Goal: Information Seeking & Learning: Learn about a topic

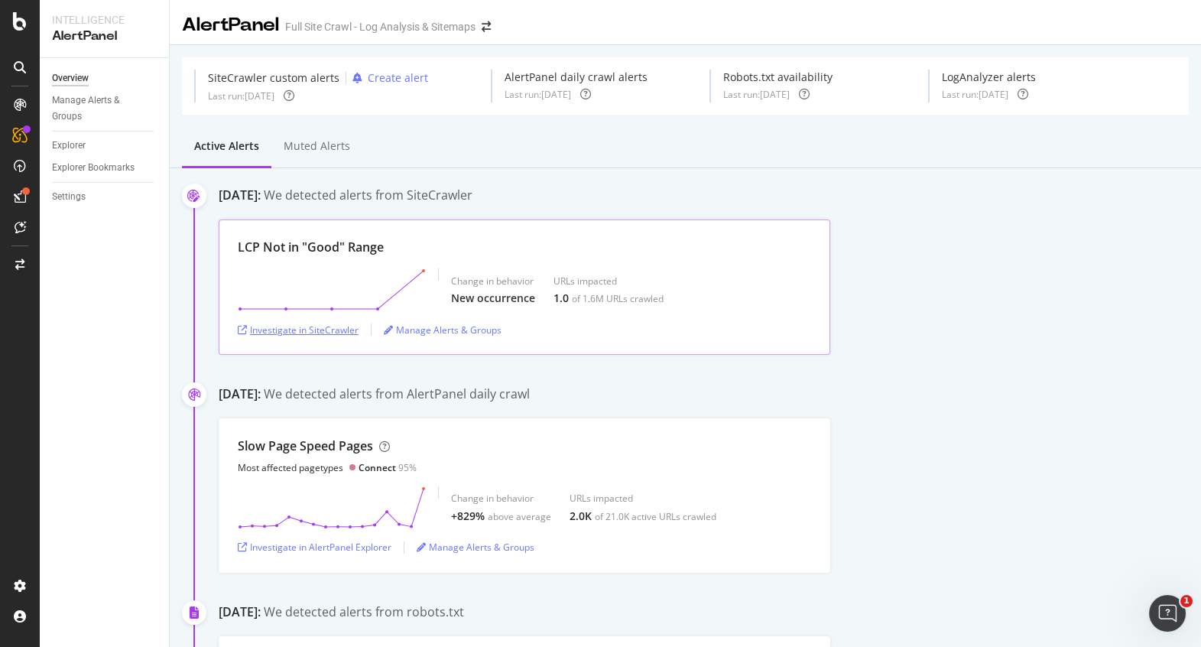
click at [313, 322] on div "Investigate in SiteCrawler" at bounding box center [298, 329] width 121 height 23
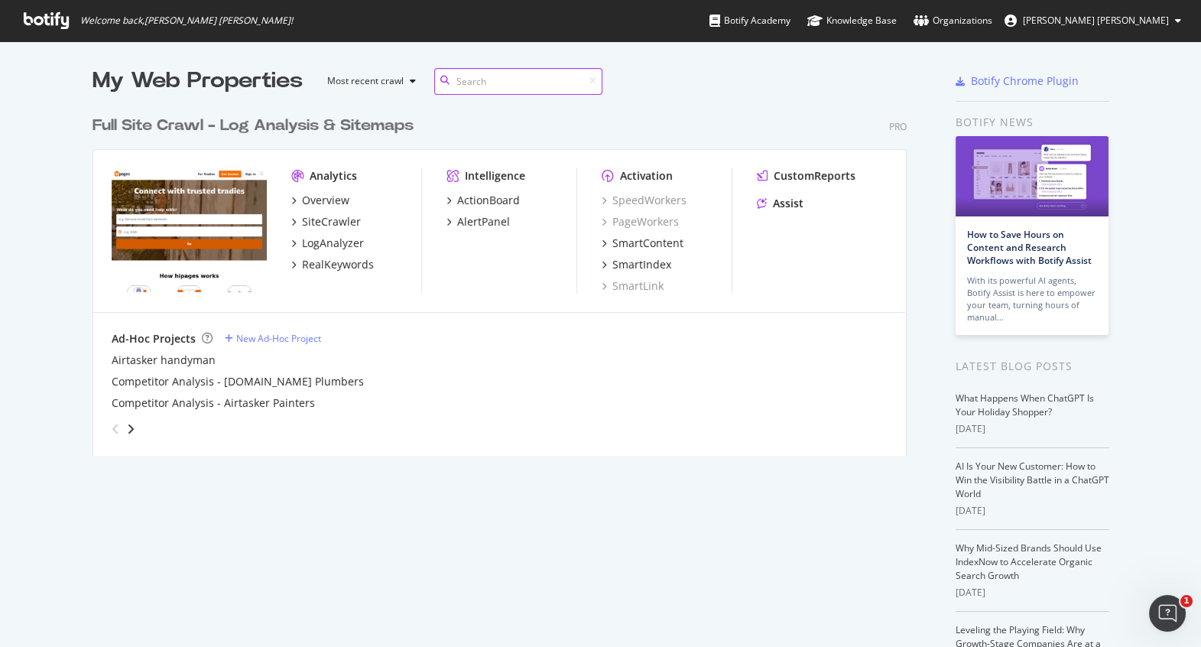
scroll to position [349, 816]
click at [319, 216] on div "SiteCrawler" at bounding box center [331, 221] width 59 height 15
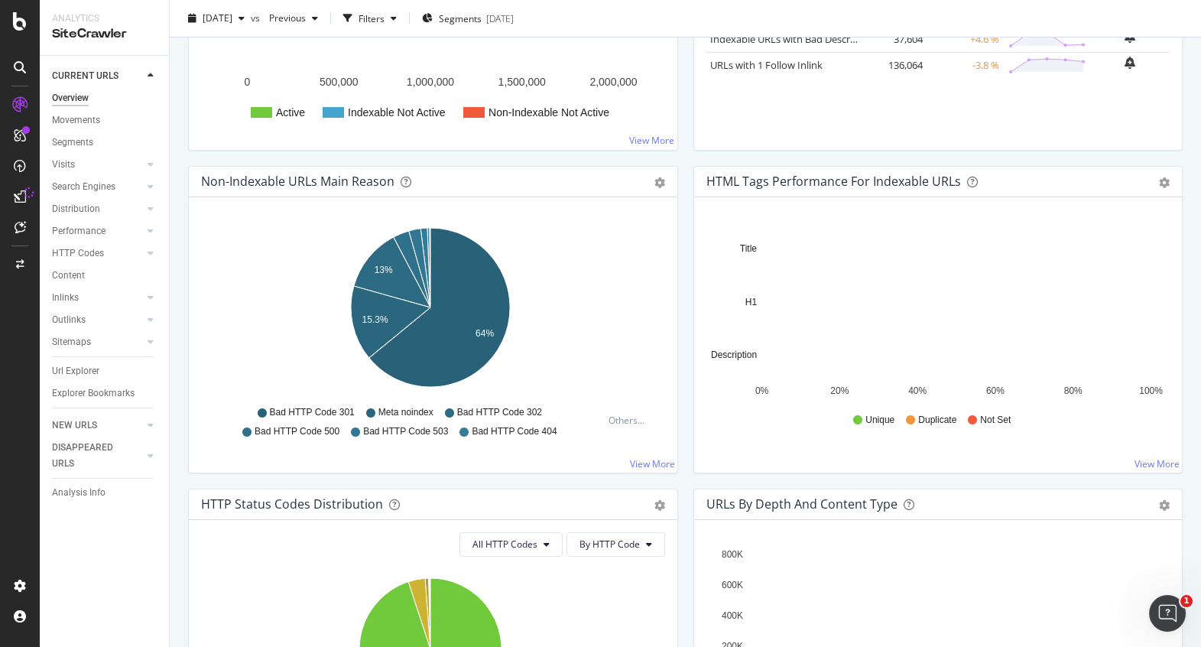
scroll to position [382, 0]
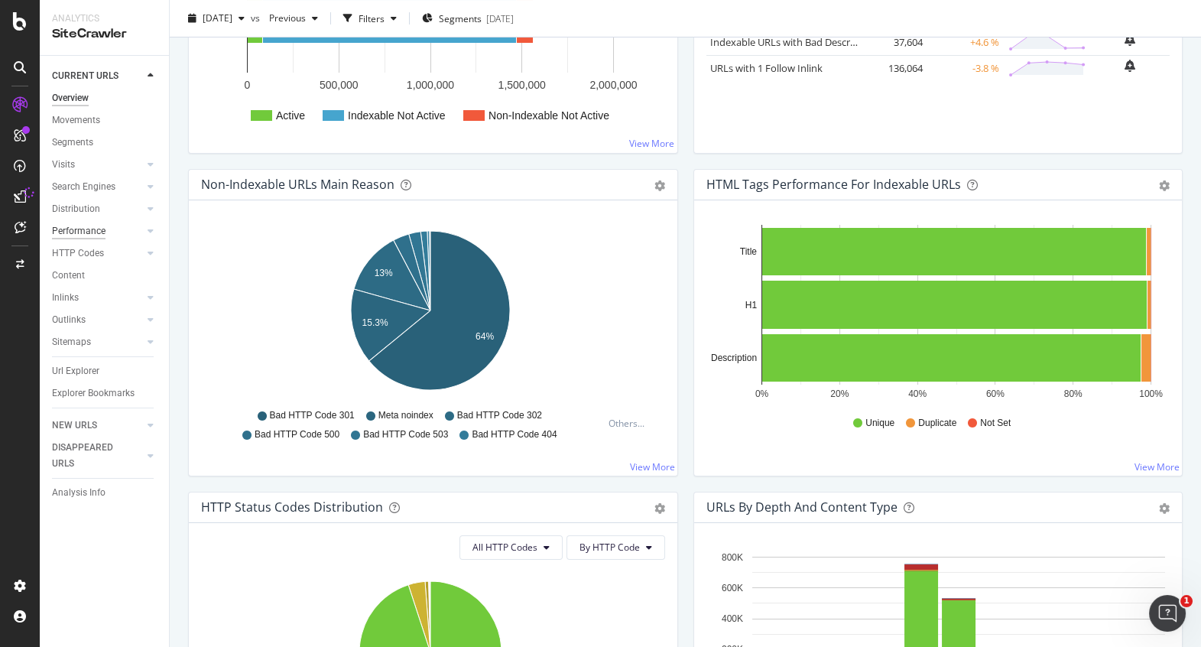
click at [72, 228] on div "Performance" at bounding box center [79, 231] width 54 height 16
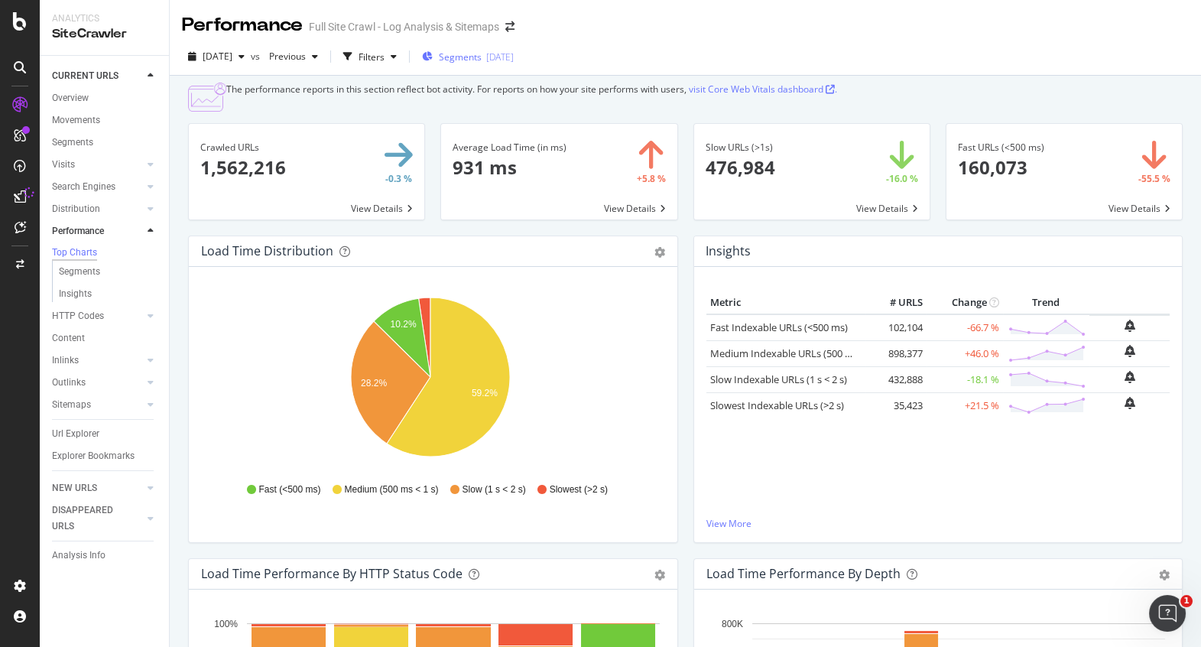
click at [482, 52] on span "Segments" at bounding box center [460, 56] width 43 height 13
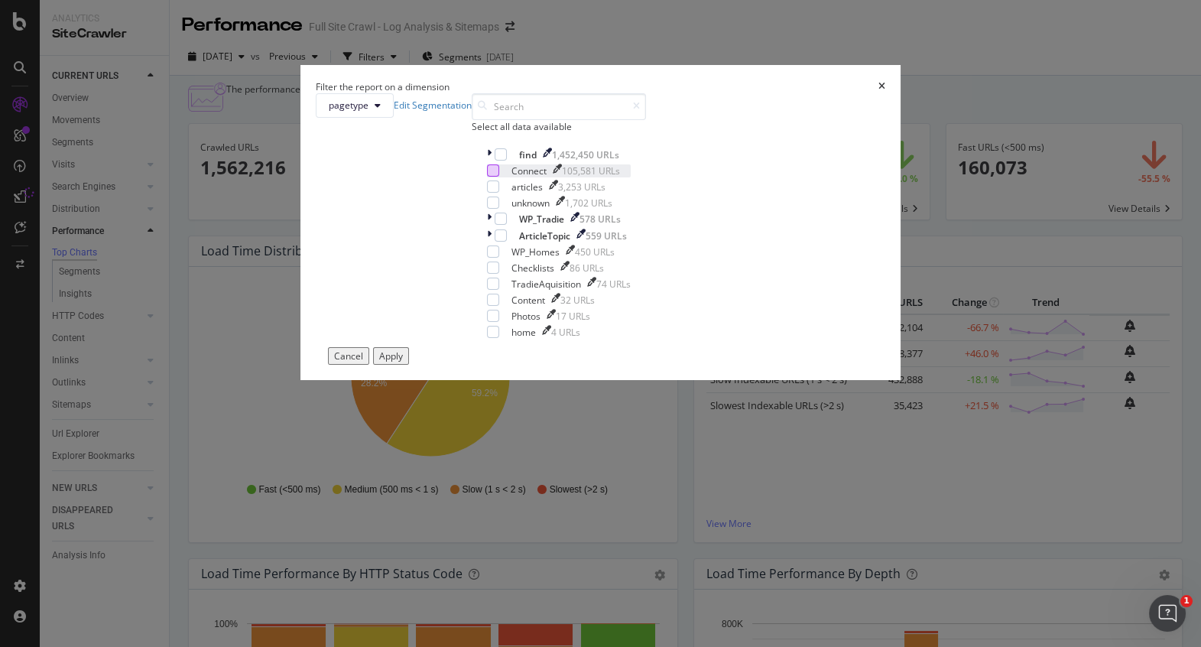
click at [487, 177] on div "modal" at bounding box center [493, 170] width 12 height 12
click at [403, 362] on div "Apply" at bounding box center [391, 355] width 24 height 13
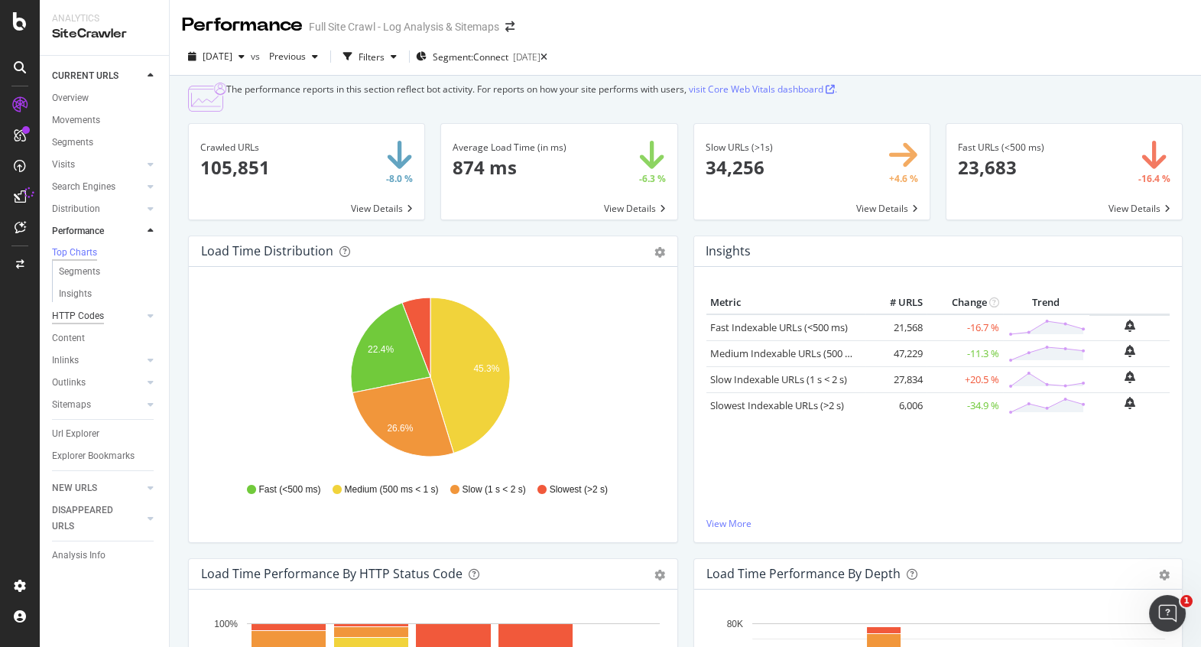
click at [86, 318] on div "HTTP Codes" at bounding box center [78, 316] width 52 height 16
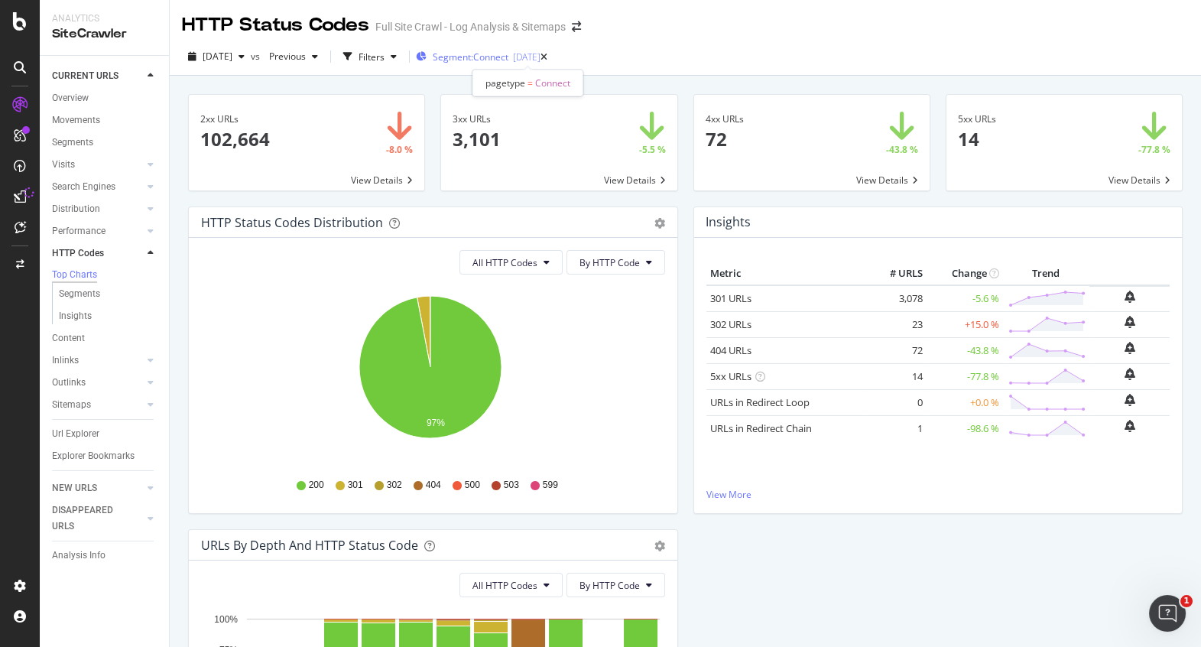
click at [503, 54] on span "Segment: Connect" at bounding box center [471, 56] width 76 height 13
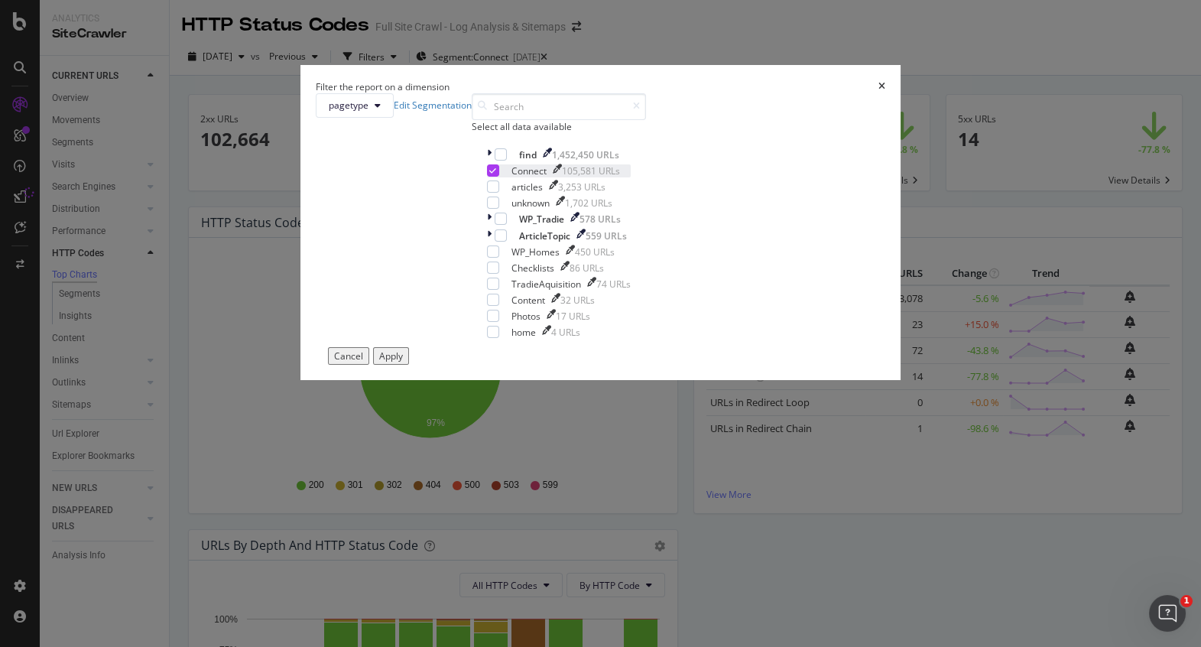
click at [489, 174] on icon "modal" at bounding box center [492, 171] width 7 height 8
click at [403, 362] on div "Apply" at bounding box center [391, 355] width 24 height 13
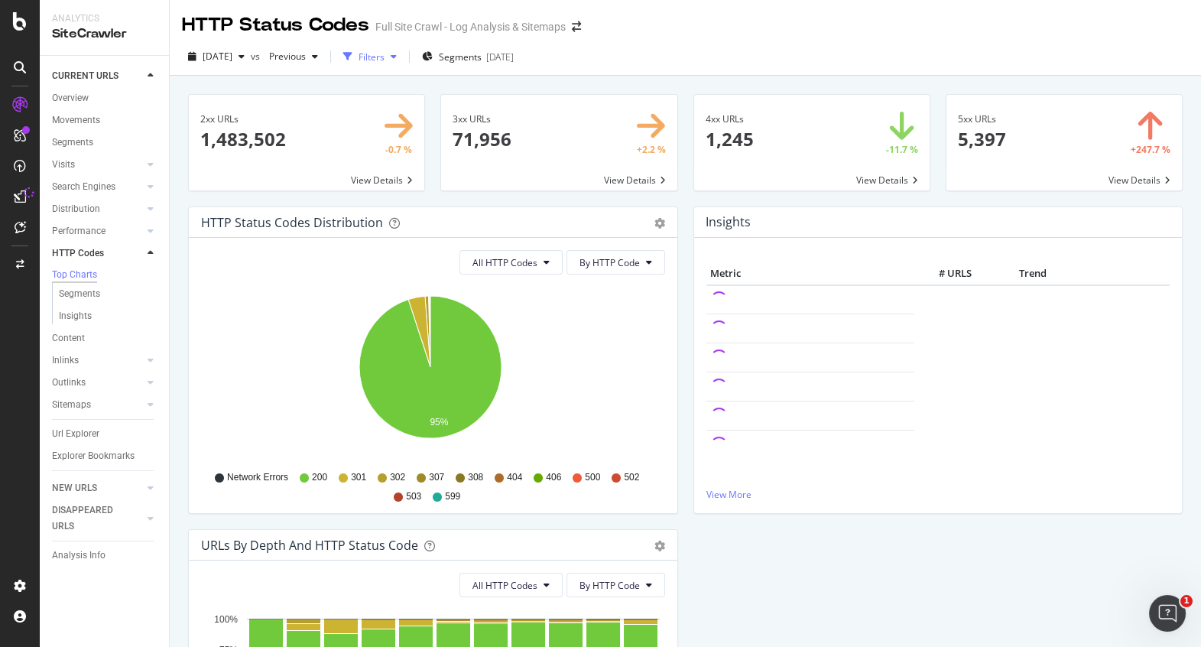
click at [397, 56] on icon "button" at bounding box center [394, 56] width 6 height 9
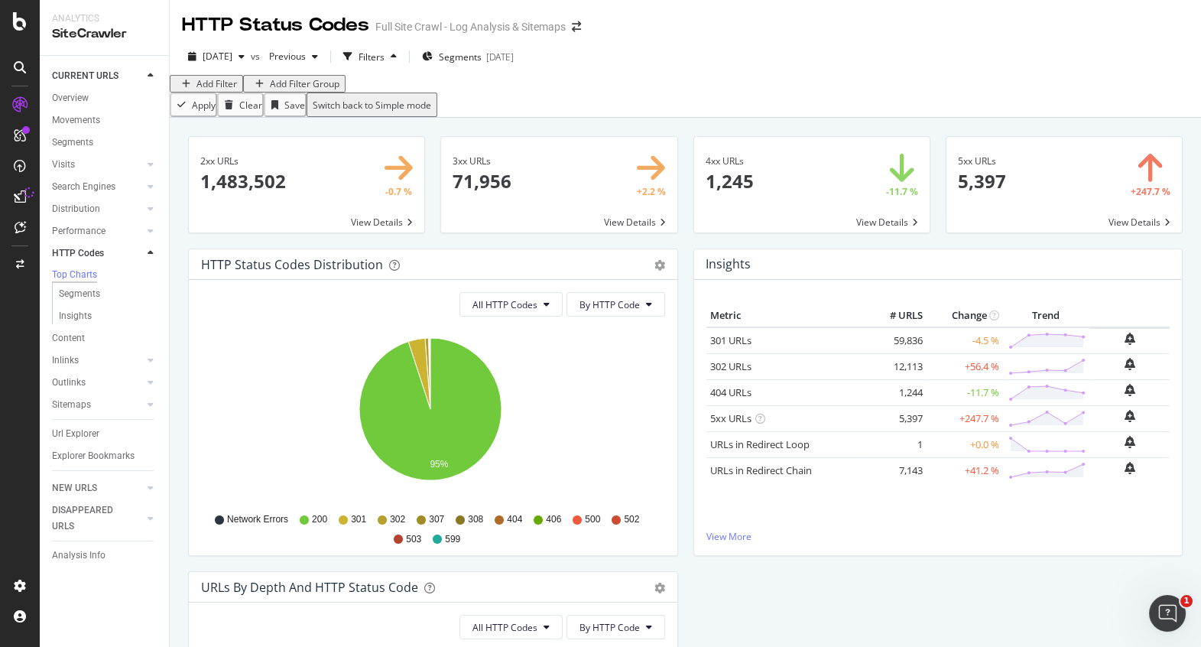
click at [722, 51] on div "[DATE] vs Previous Filters Segments [DATE]" at bounding box center [685, 59] width 1031 height 31
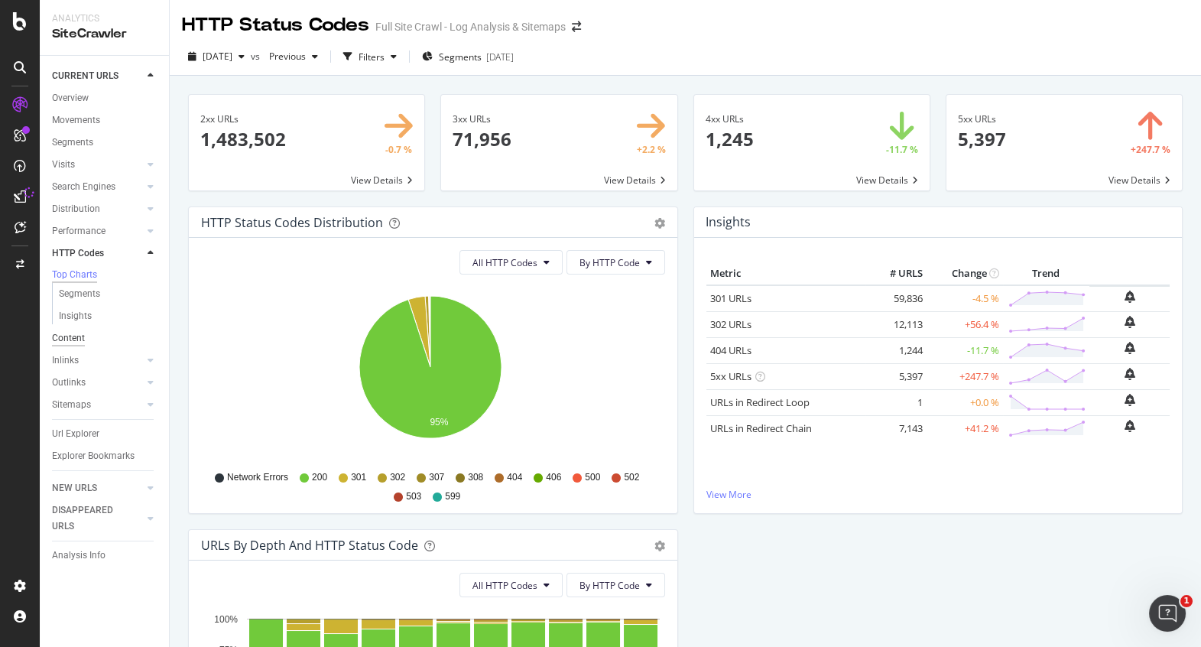
click at [67, 342] on div "Content" at bounding box center [68, 338] width 33 height 16
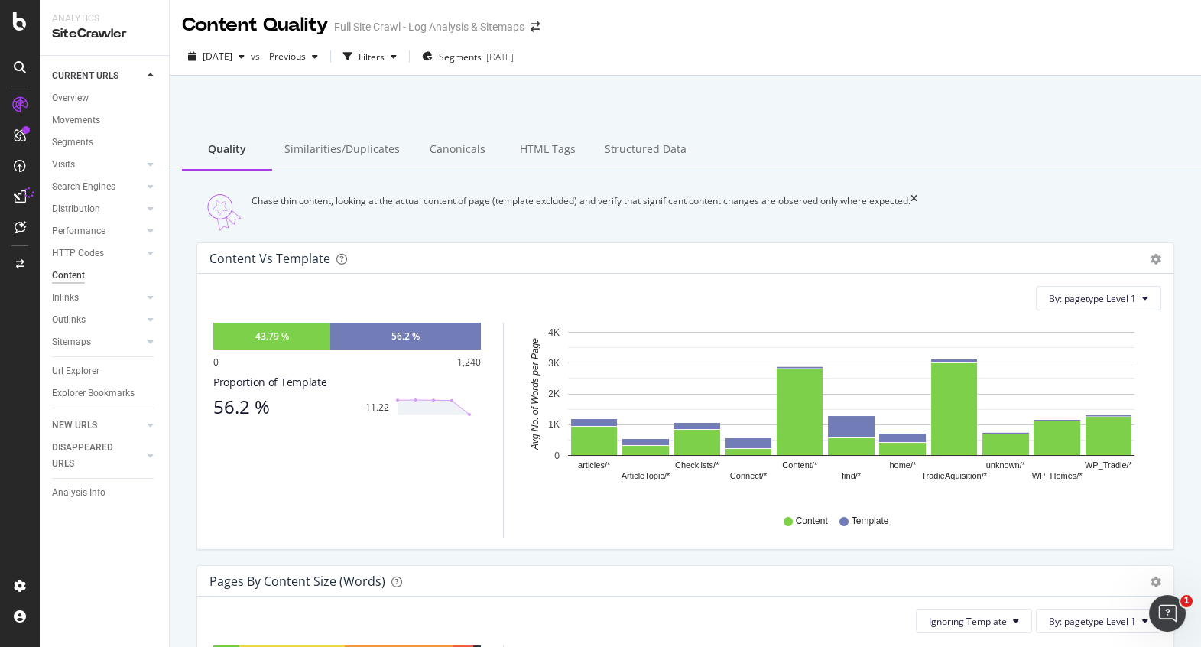
click at [442, 266] on div "Content vs Template" at bounding box center [668, 258] width 918 height 15
click at [324, 497] on div "43.79 % 56.2 % 0 1,240 Proportion of Template 56.2 % -11.22" at bounding box center [347, 431] width 268 height 216
click at [969, 122] on div at bounding box center [685, 115] width 994 height 65
click at [331, 152] on div "Similarities/Duplicates" at bounding box center [342, 150] width 140 height 42
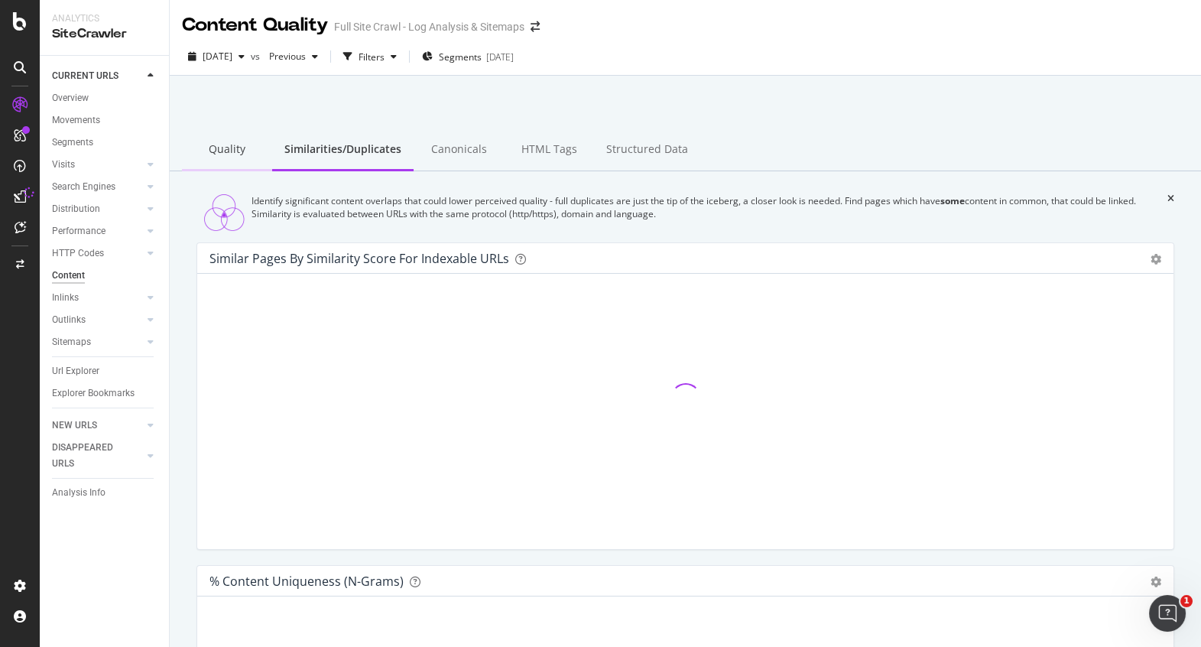
click at [222, 148] on div "Quality" at bounding box center [227, 150] width 90 height 42
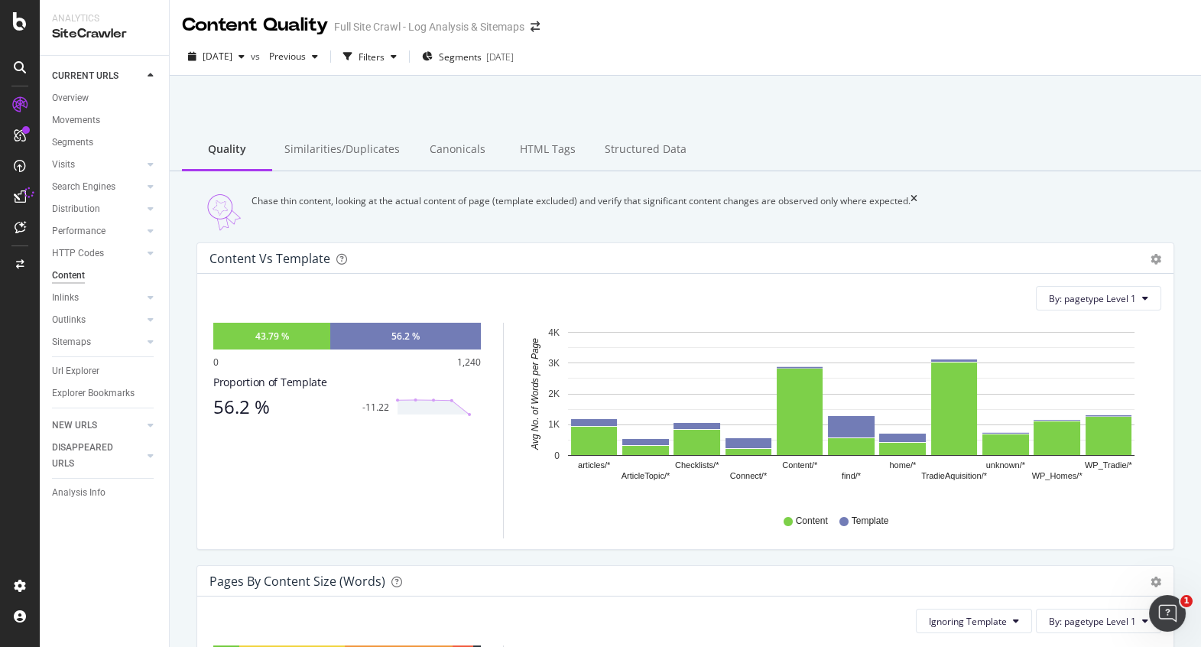
click at [1122, 533] on div "Content Template" at bounding box center [842, 521] width 624 height 34
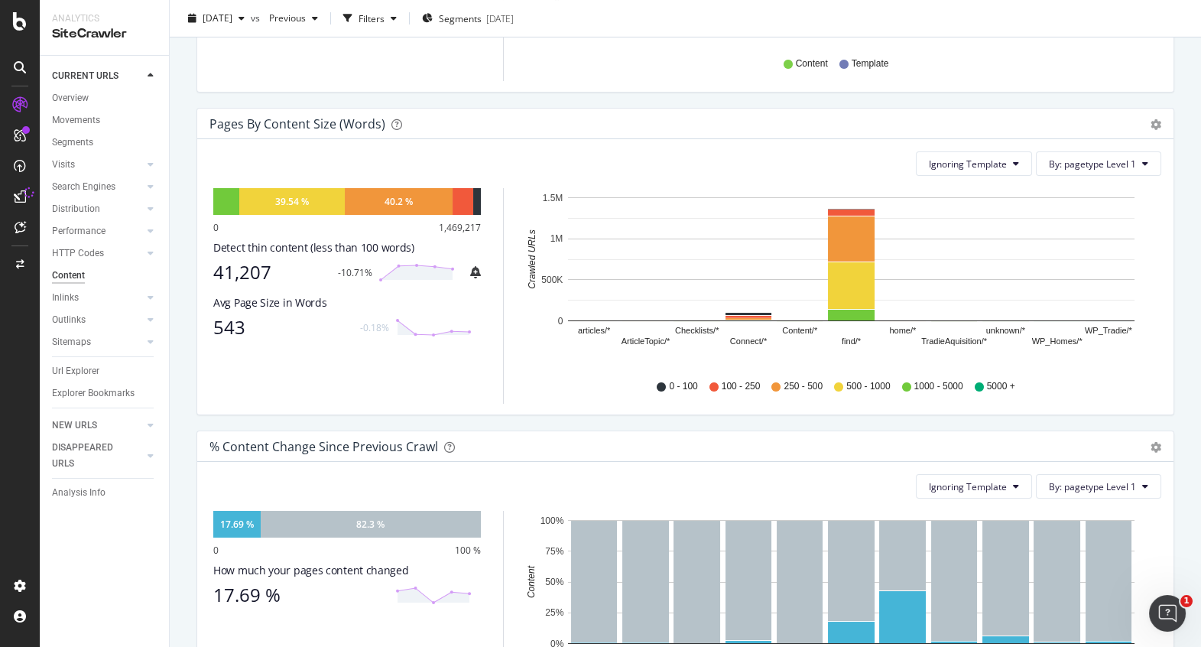
scroll to position [586, 0]
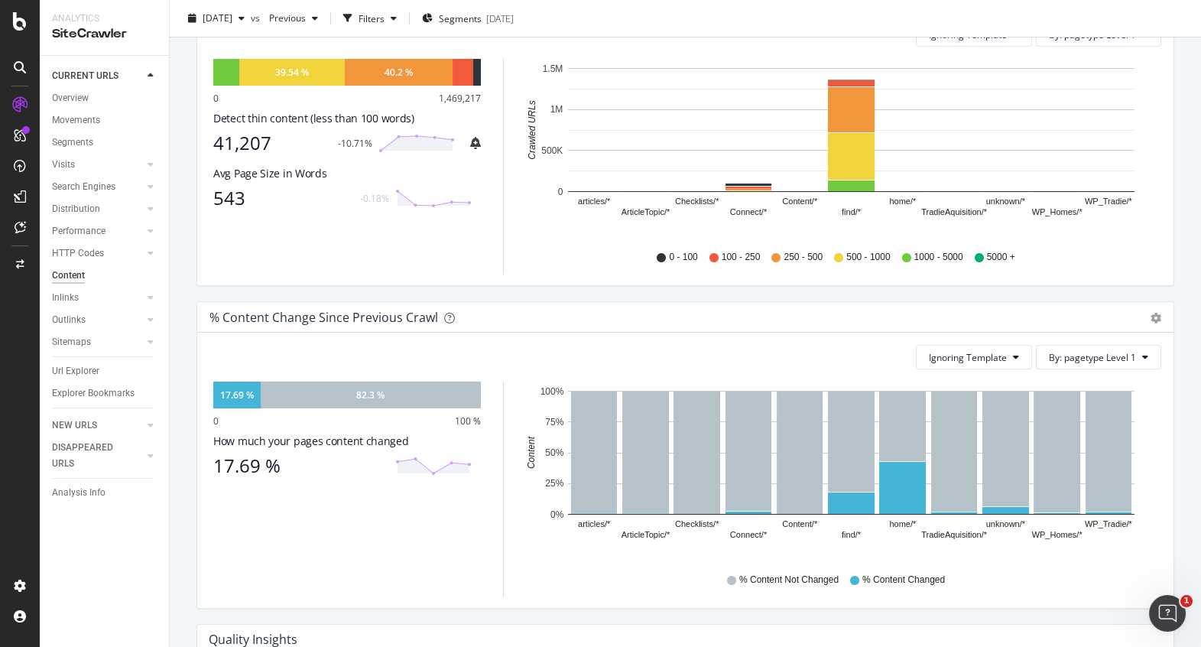
click at [343, 553] on div "17.69 % 82.3 % 0 100 % How much your pages content changed 17.69 %" at bounding box center [347, 489] width 268 height 216
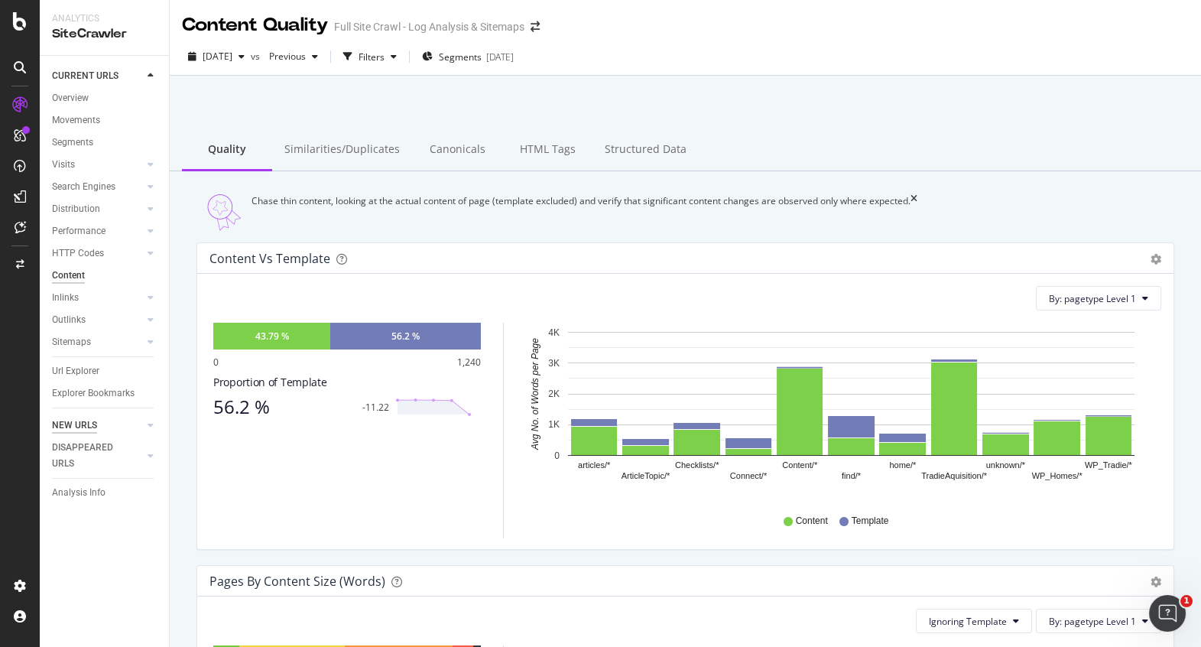
click at [76, 424] on div "NEW URLS" at bounding box center [74, 425] width 45 height 16
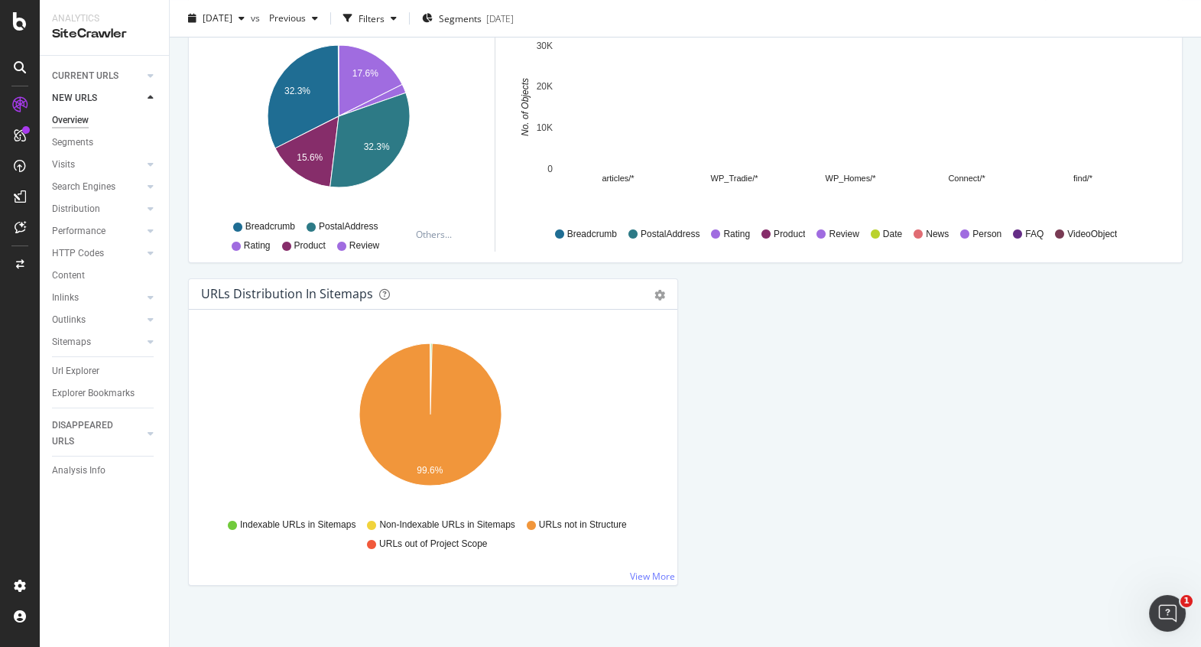
scroll to position [1569, 0]
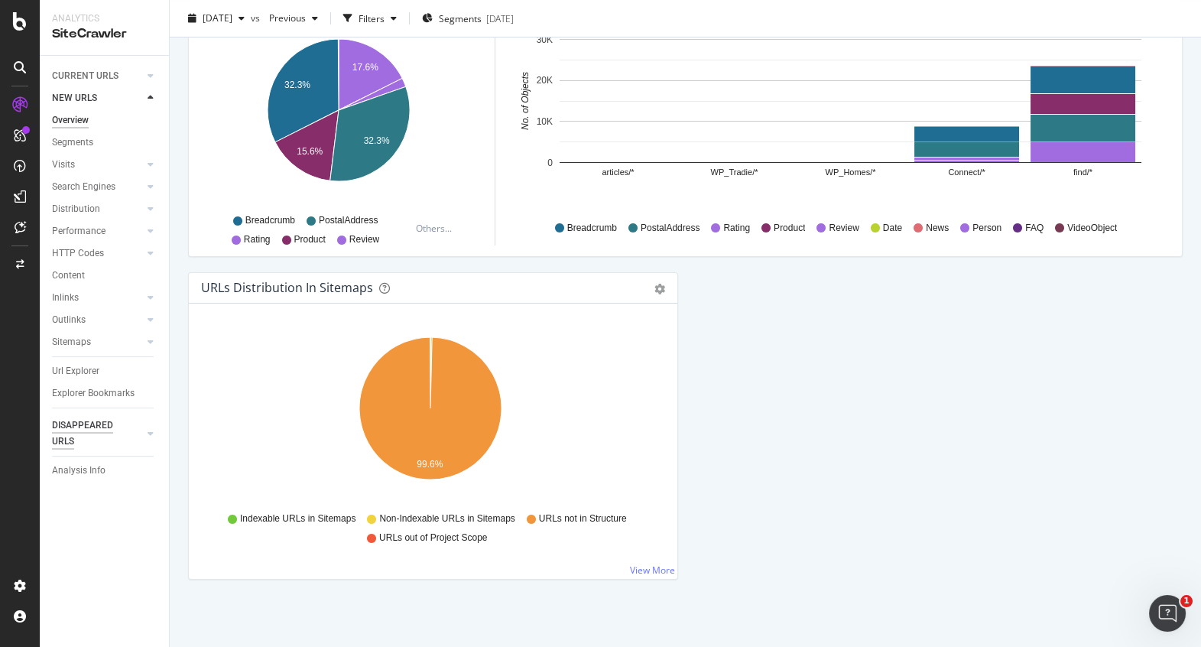
click at [79, 420] on div "DISAPPEARED URLS" at bounding box center [90, 433] width 77 height 32
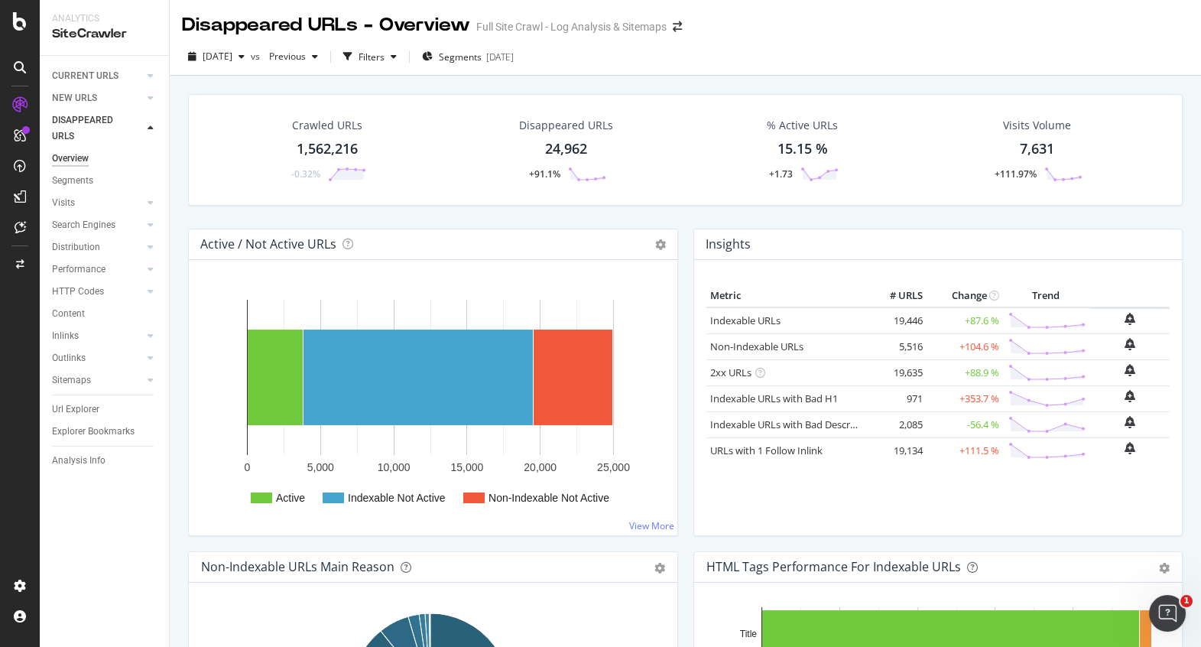
click at [442, 102] on div "Crawled URLs 1,562,216 -0.32% Disappeared URLs 24,962 +91.1% % Active URLs 15.1…" at bounding box center [685, 150] width 994 height 112
click at [566, 154] on div "24,962" at bounding box center [566, 149] width 42 height 20
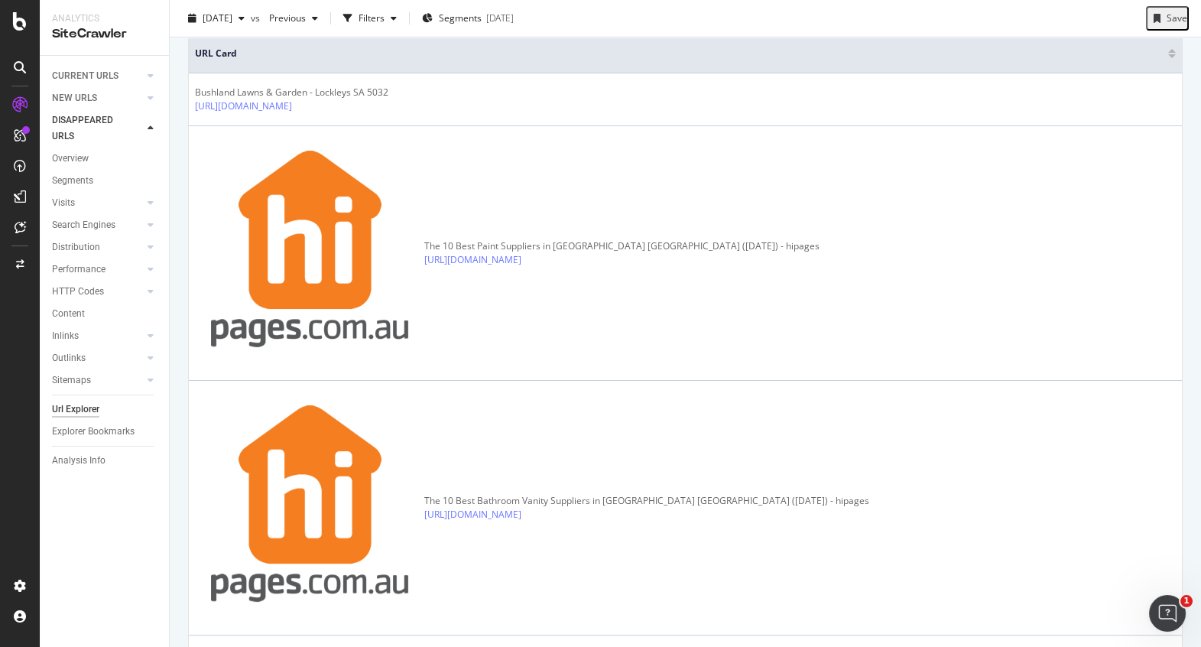
scroll to position [338, 0]
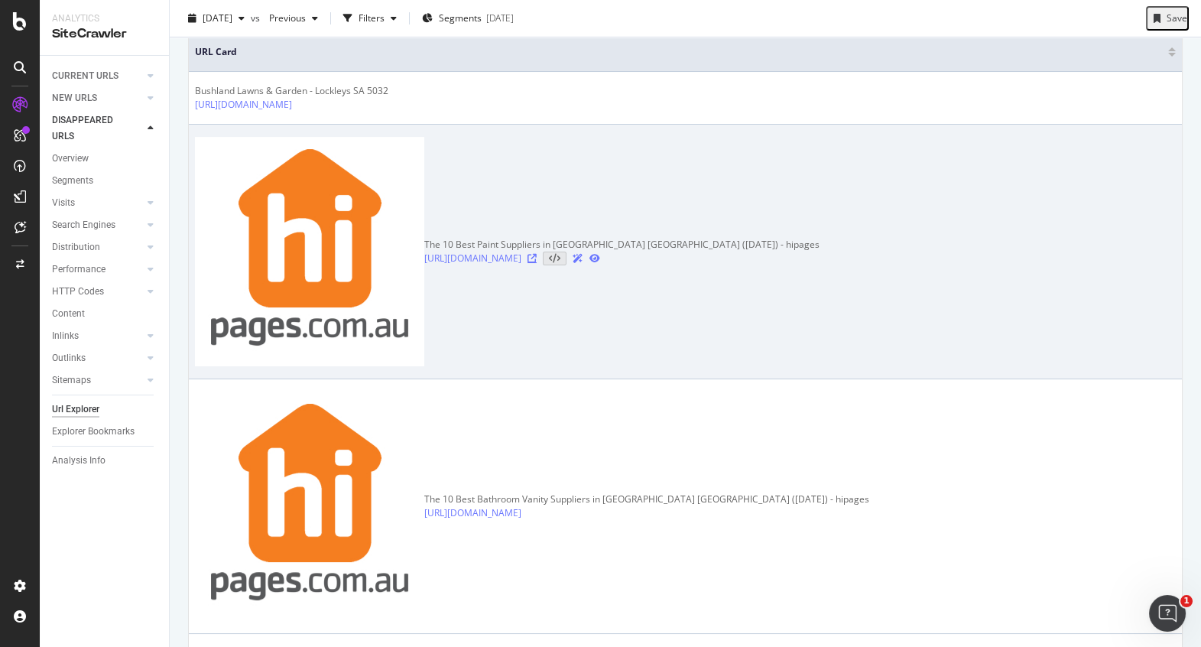
click at [537, 254] on icon at bounding box center [531, 258] width 9 height 9
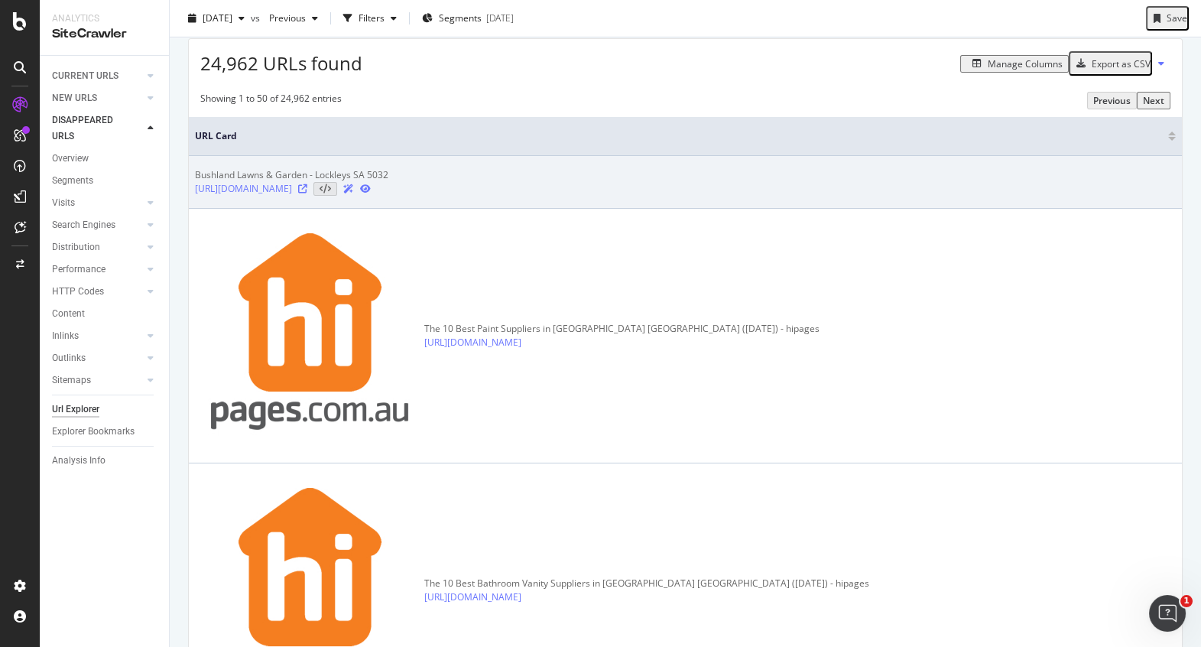
scroll to position [258, 0]
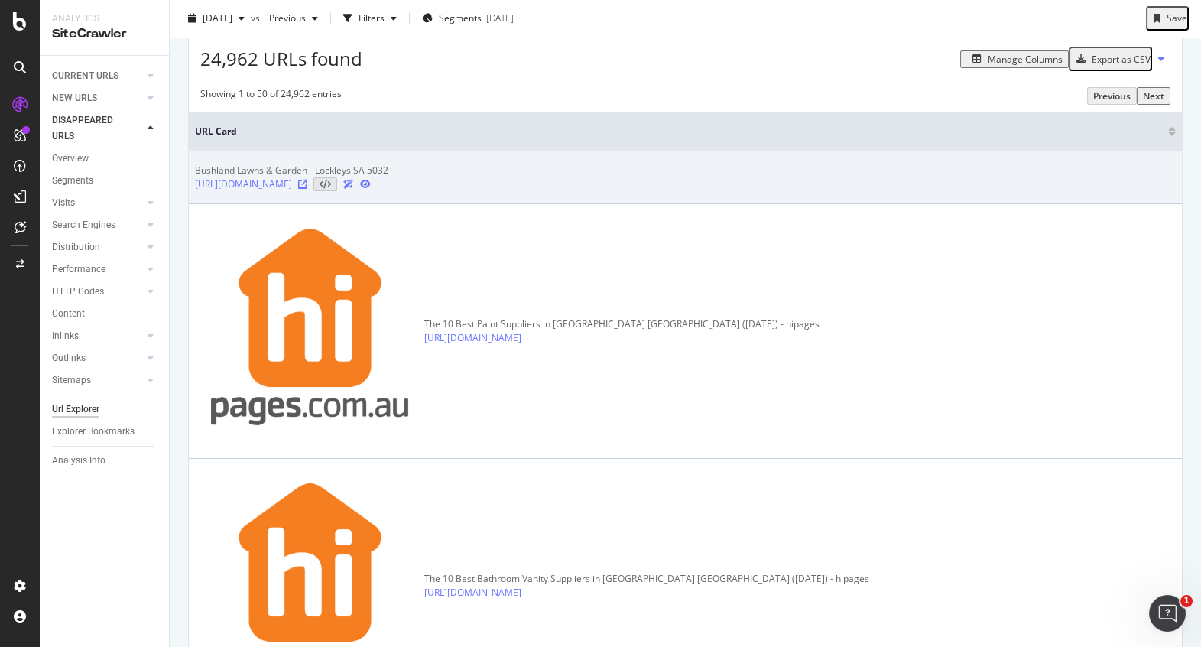
click at [307, 189] on icon at bounding box center [302, 184] width 9 height 9
